Goal: Task Accomplishment & Management: Use online tool/utility

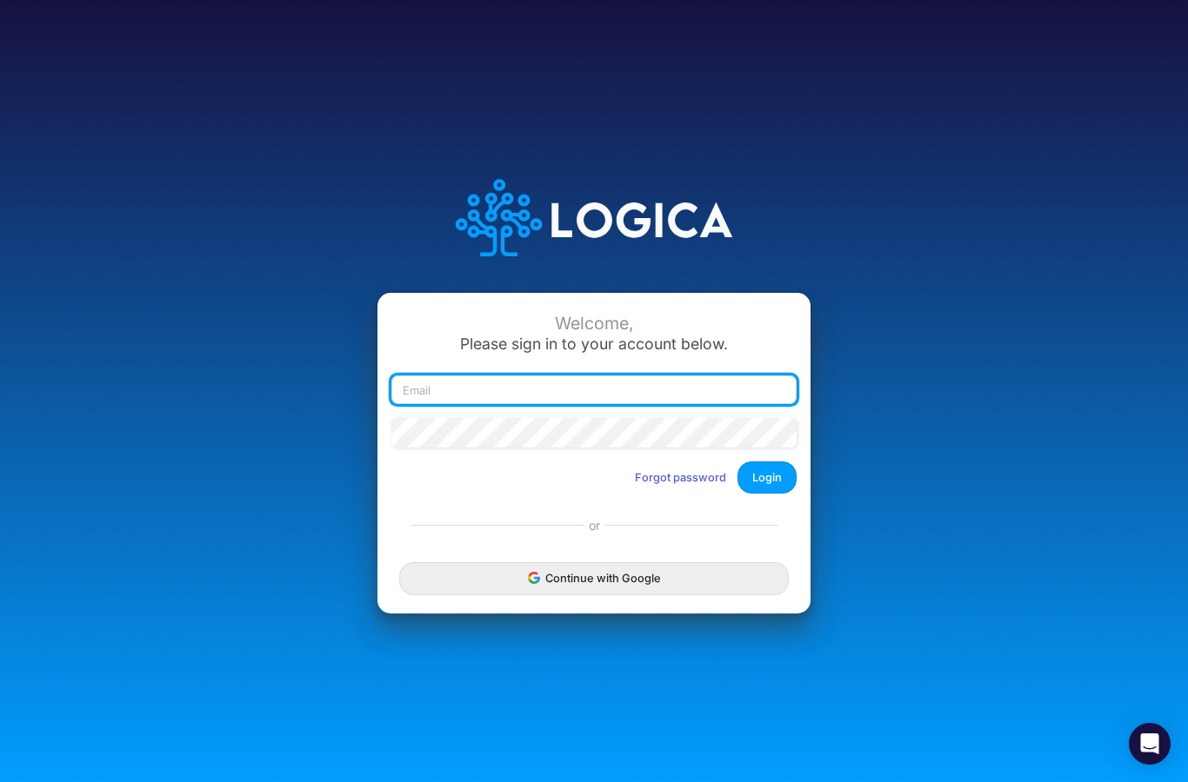
click at [456, 405] on input "email" at bounding box center [593, 391] width 405 height 30
type input "disohrtedvintage@gmail.com"
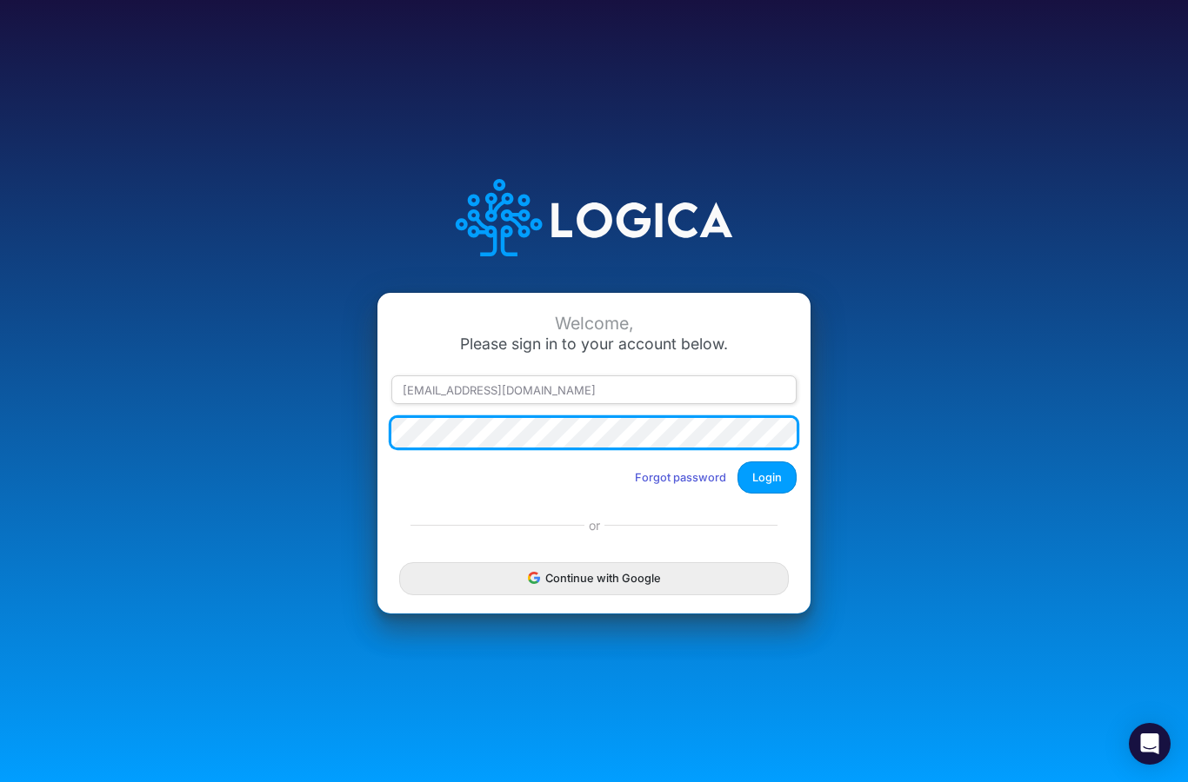
click at [767, 494] on button "Login" at bounding box center [766, 478] width 59 height 32
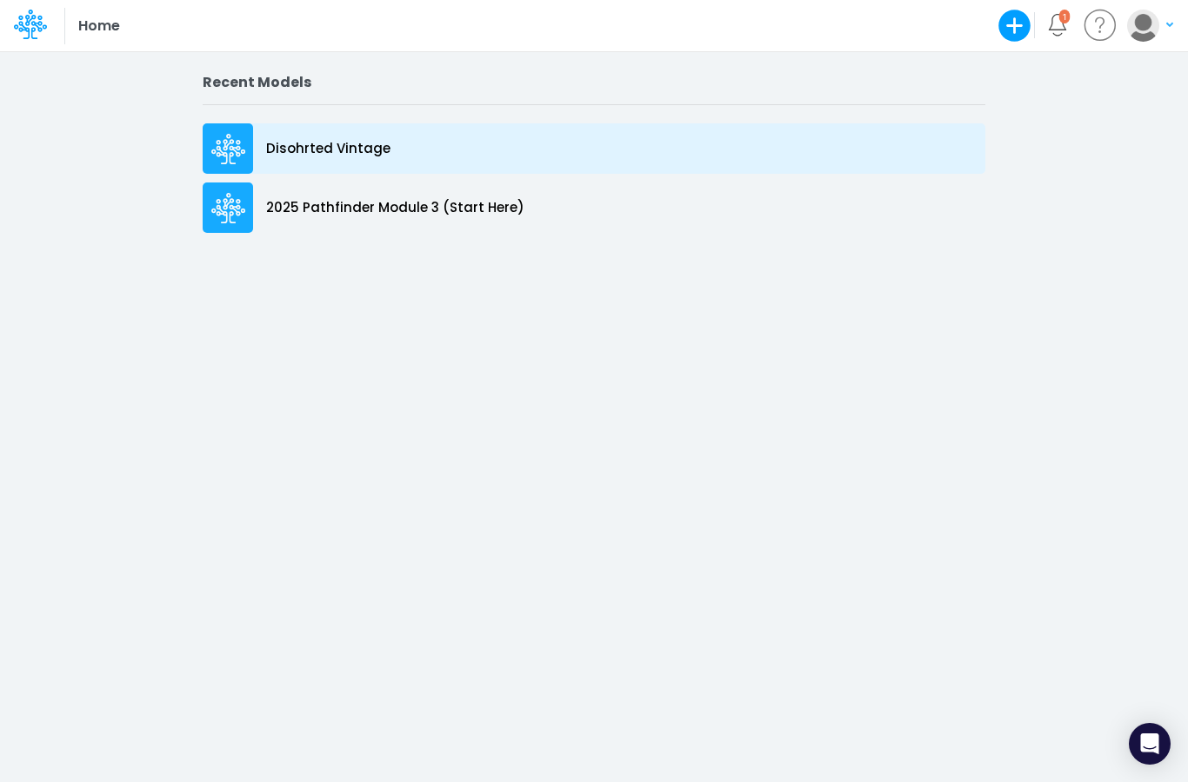
click at [346, 159] on div "Disohrted Vintage" at bounding box center [594, 148] width 782 height 50
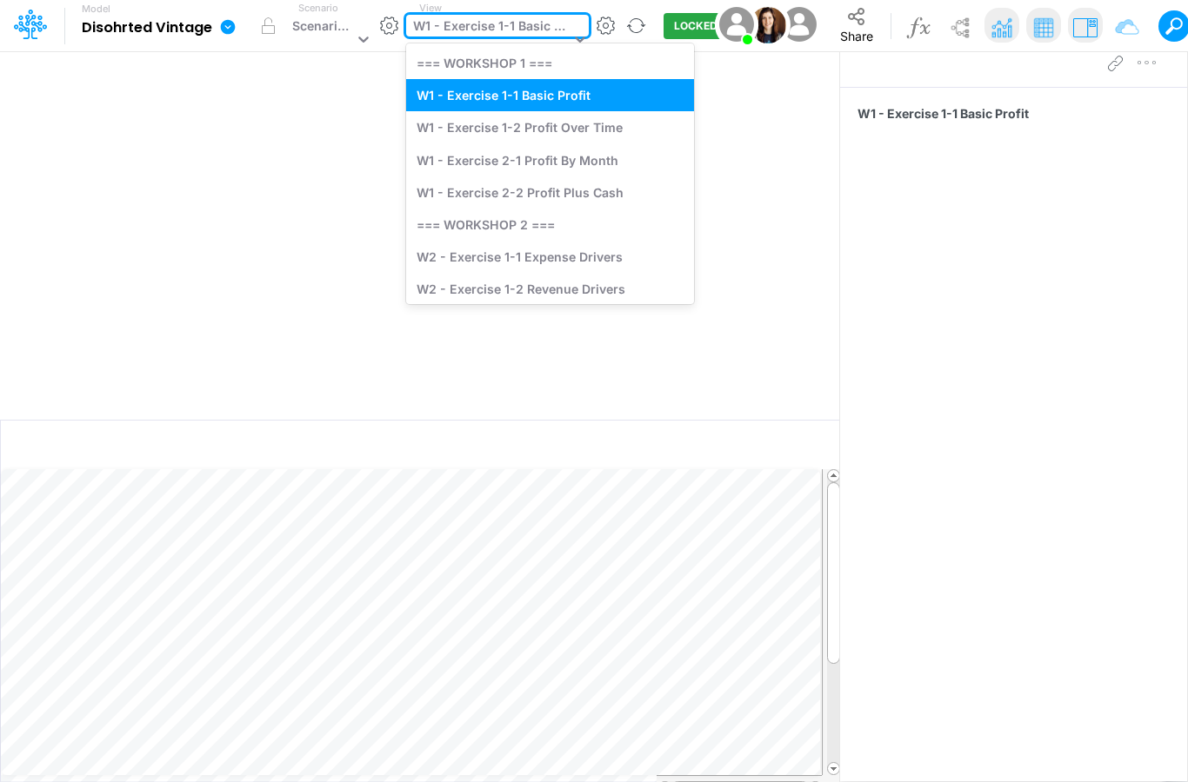
click at [491, 30] on div "W1 - Exercise 1-1 Basic Profit" at bounding box center [491, 28] width 156 height 23
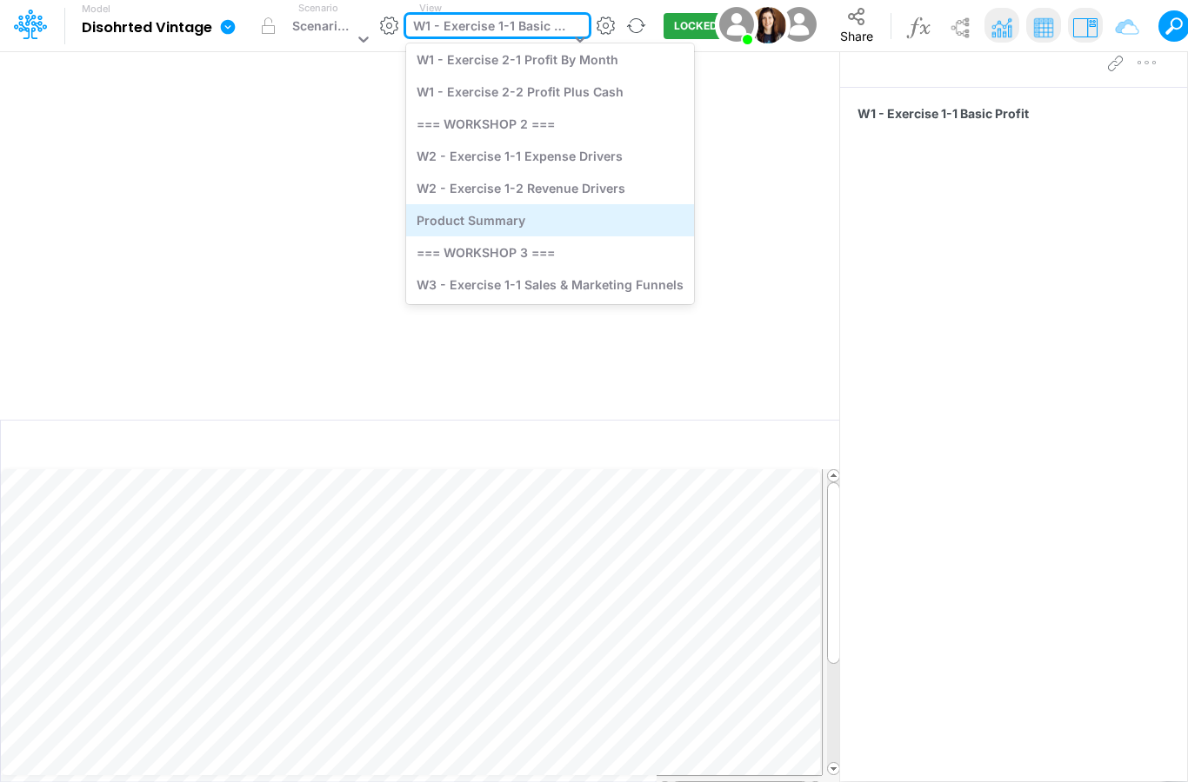
scroll to position [100, 0]
click at [496, 223] on div "Product Summary" at bounding box center [550, 221] width 288 height 32
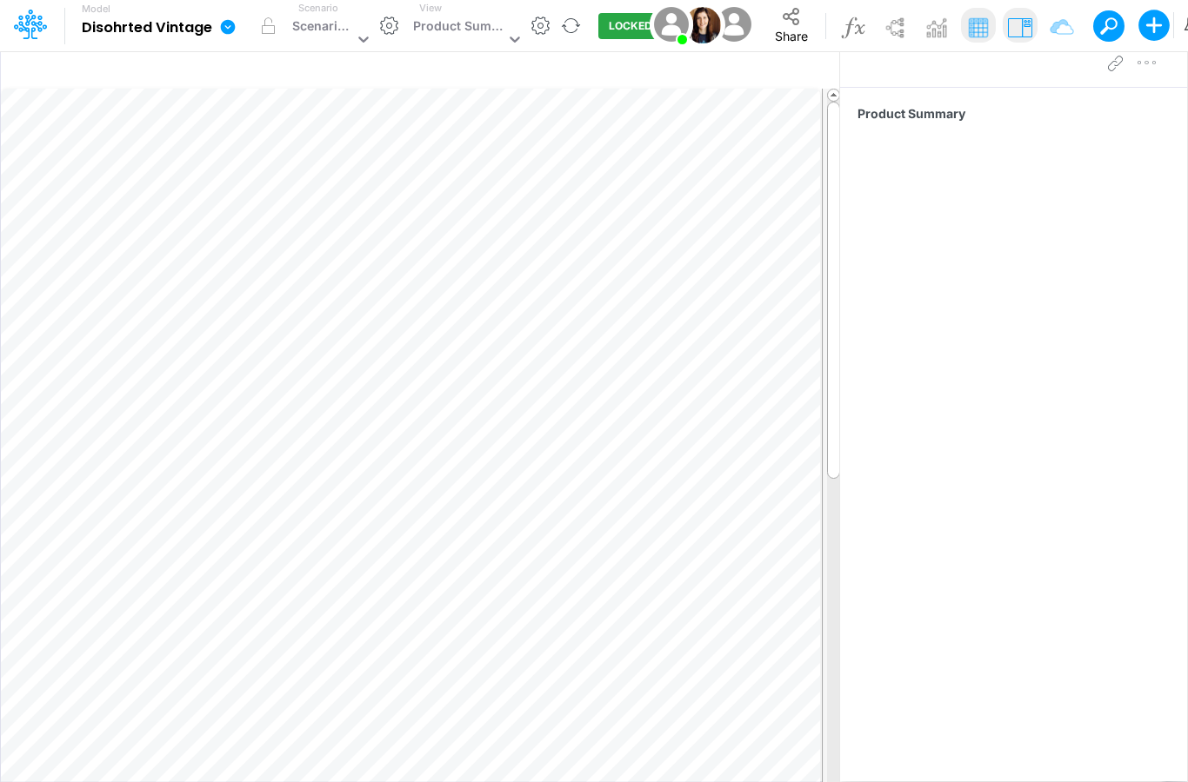
click at [1153, 65] on div at bounding box center [1131, 63] width 63 height 35
click at [1151, 68] on div at bounding box center [1131, 63] width 63 height 35
click at [1030, 30] on img at bounding box center [1019, 27] width 31 height 31
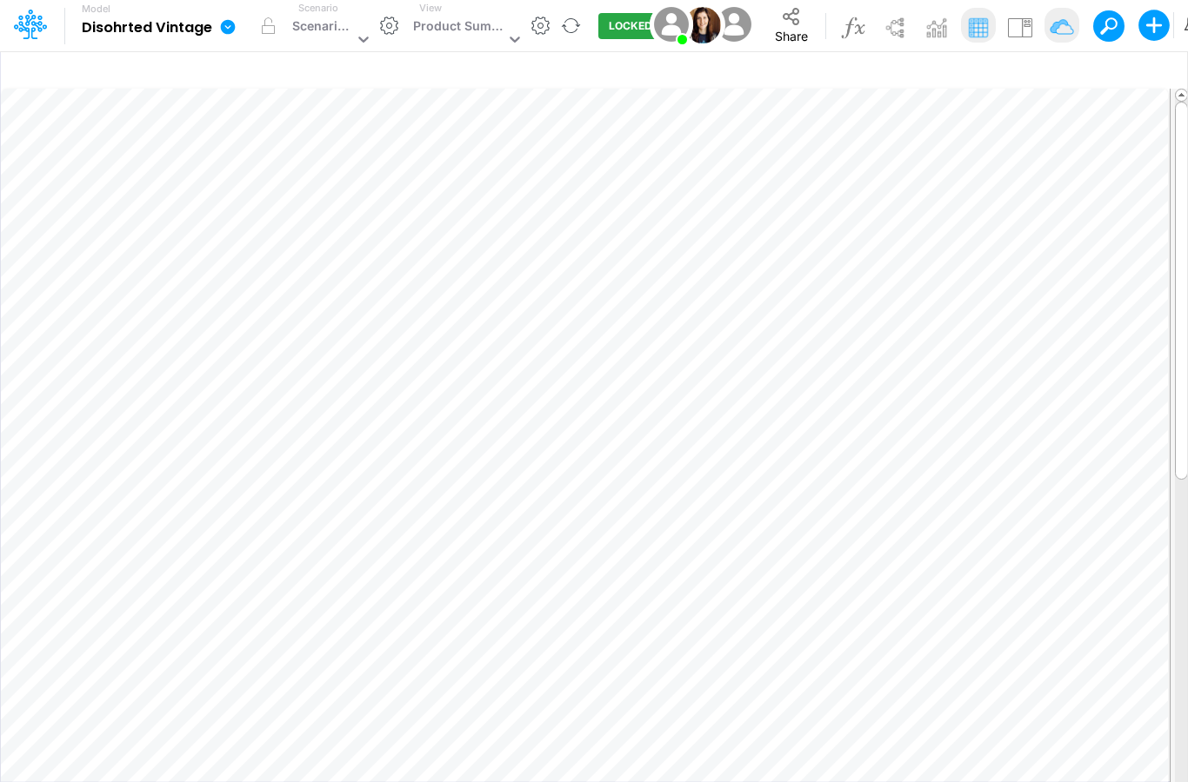
click at [1075, 25] on img at bounding box center [1061, 27] width 31 height 31
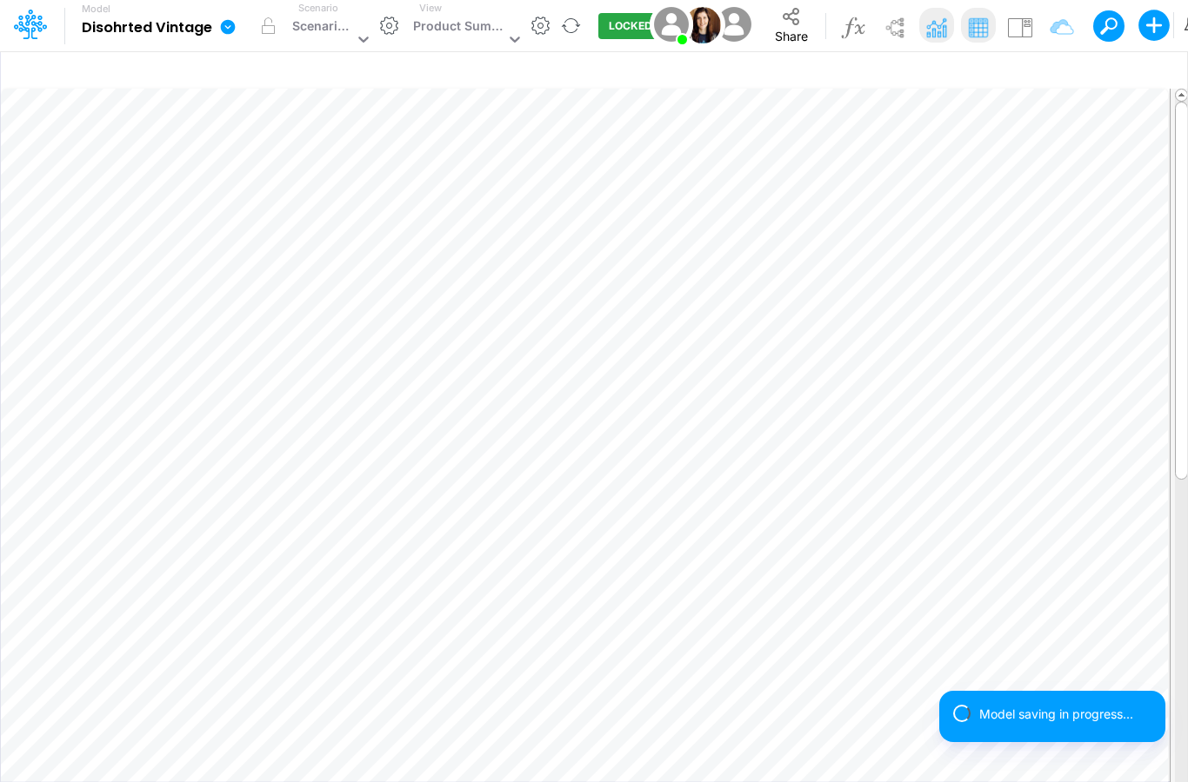
click at [941, 34] on img at bounding box center [936, 27] width 31 height 31
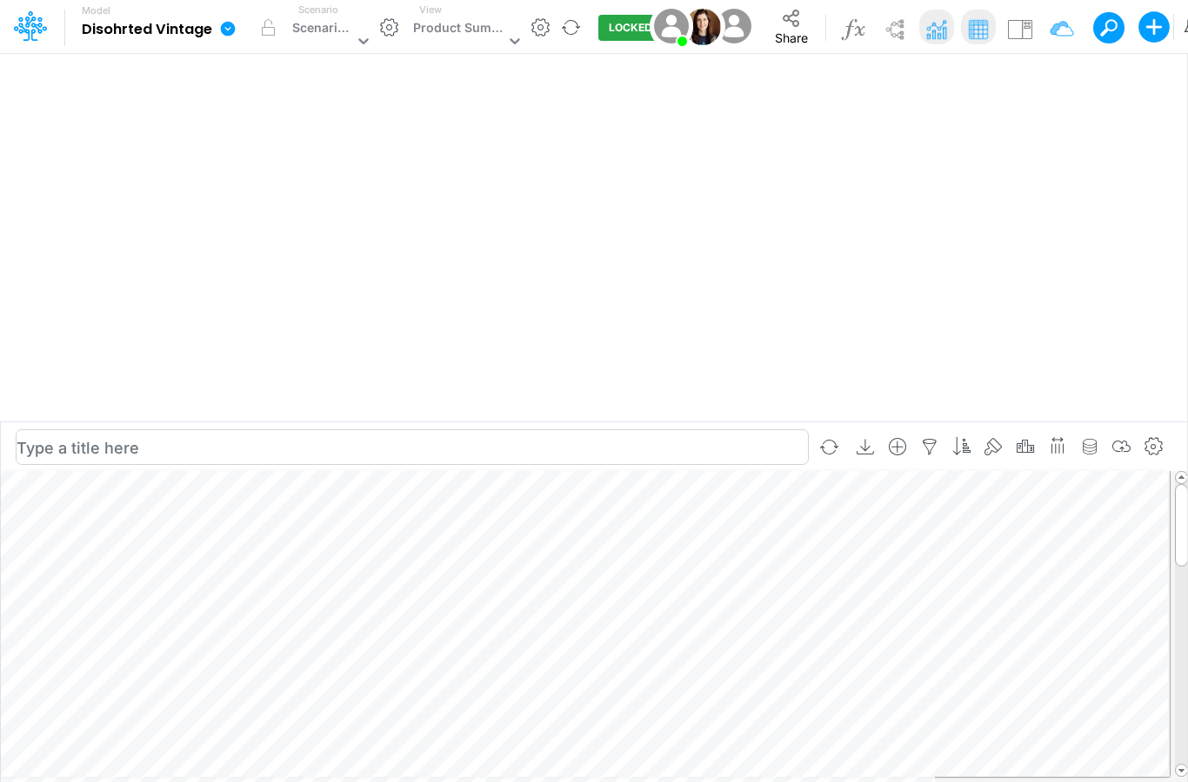
scroll to position [70, 0]
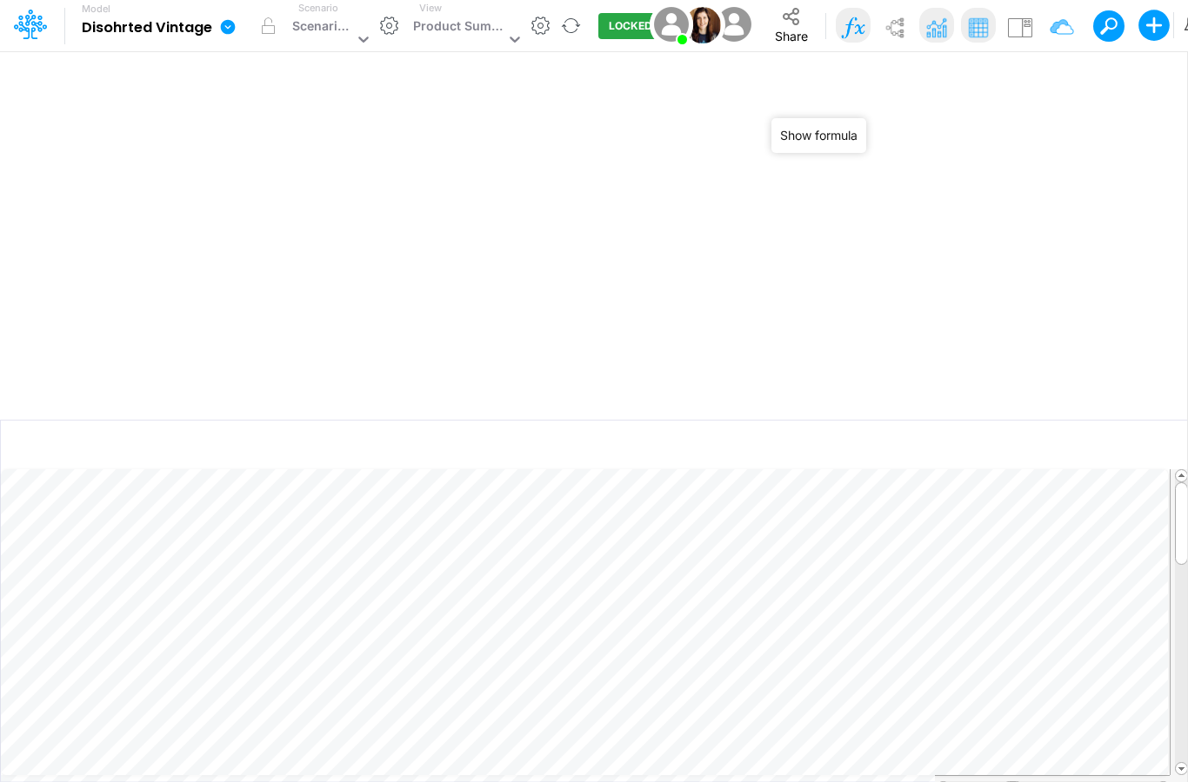
click at [854, 34] on img at bounding box center [852, 27] width 31 height 31
click at [854, 33] on img at bounding box center [852, 27] width 31 height 31
click at [904, 33] on img at bounding box center [894, 27] width 31 height 31
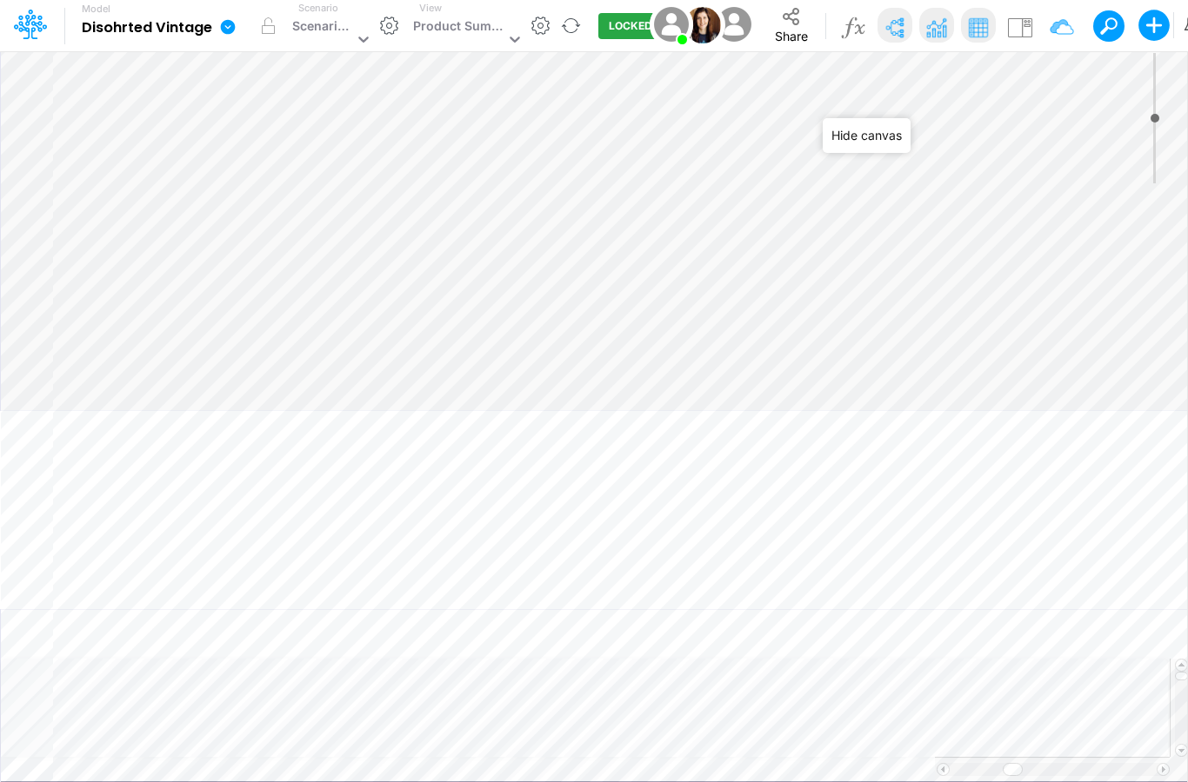
type input "0"
click at [904, 34] on img at bounding box center [894, 27] width 31 height 31
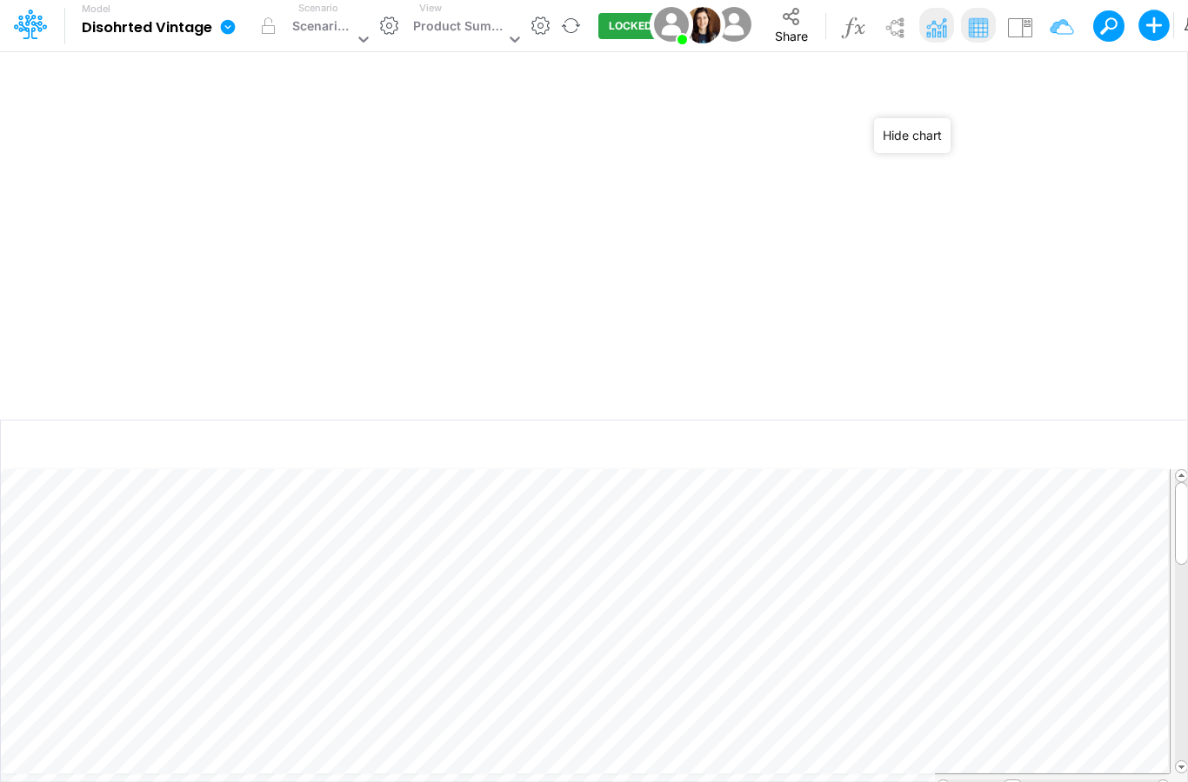
click at [929, 31] on img at bounding box center [936, 27] width 31 height 31
click at [935, 30] on img at bounding box center [936, 27] width 31 height 31
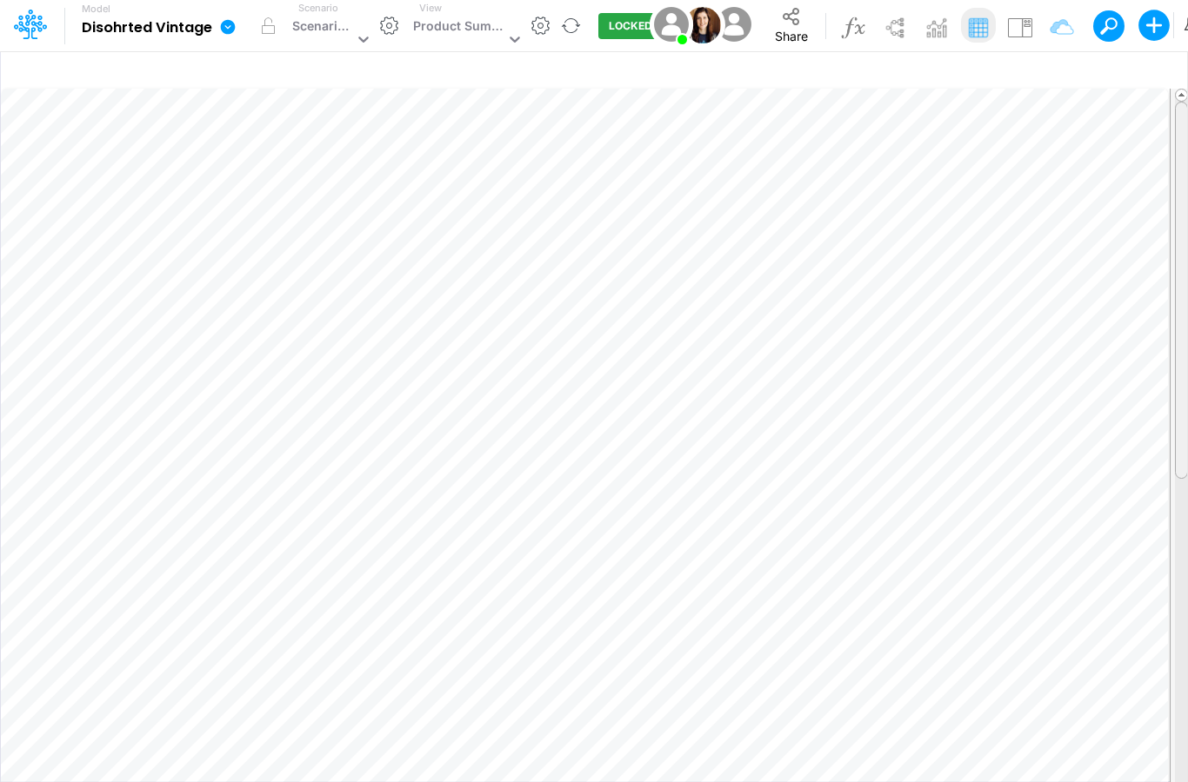
drag, startPoint x: 1181, startPoint y: 391, endPoint x: 1184, endPoint y: 216, distance: 175.6
click at [1184, 216] on div at bounding box center [1180, 290] width 13 height 377
type textarea "Tank Top"
